Goal: Navigation & Orientation: Go to known website

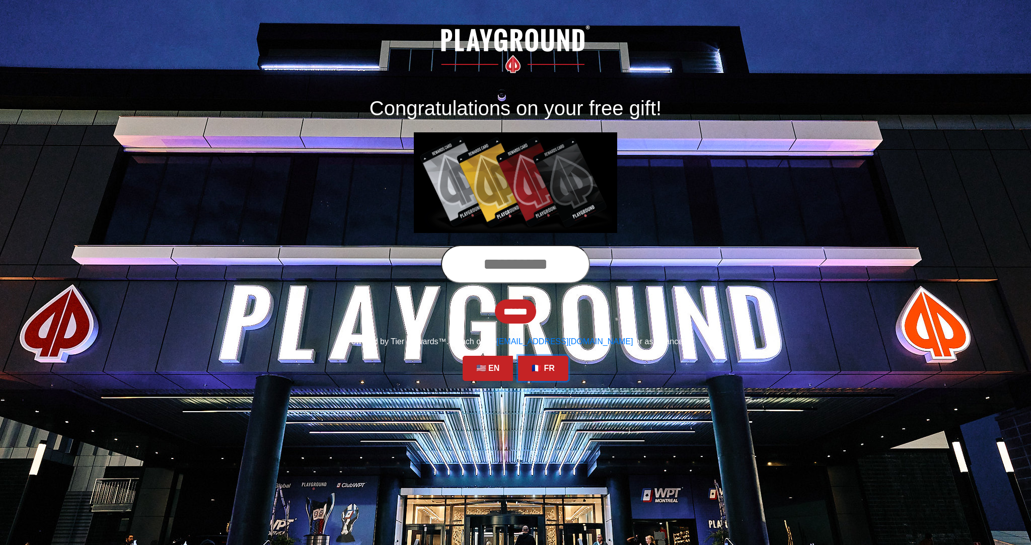
click at [540, 369] on link "🇫🇷 FR" at bounding box center [543, 368] width 50 height 25
click at [476, 369] on link "🇺🇸 EN" at bounding box center [488, 368] width 50 height 25
click at [496, 367] on link "🇺🇸 EN" at bounding box center [488, 368] width 50 height 25
click at [541, 366] on link "🇫🇷 FR" at bounding box center [543, 368] width 50 height 25
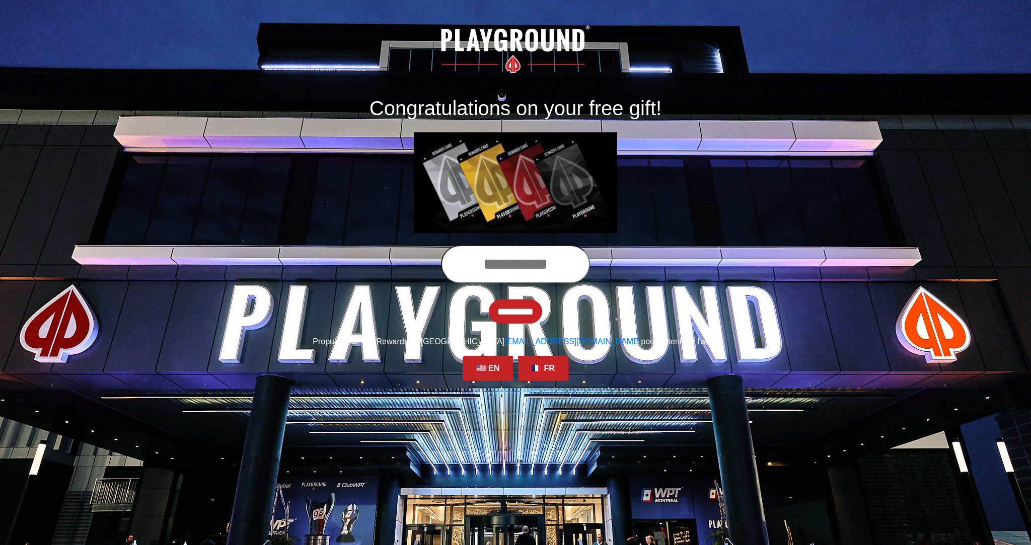
click at [527, 256] on input "text" at bounding box center [515, 264] width 149 height 38
click at [515, 258] on input "text" at bounding box center [515, 264] width 149 height 38
click at [486, 361] on link "🇺🇸 EN" at bounding box center [488, 368] width 50 height 25
click at [533, 371] on link "🇫🇷 FR" at bounding box center [543, 368] width 50 height 25
